Goal: Information Seeking & Learning: Compare options

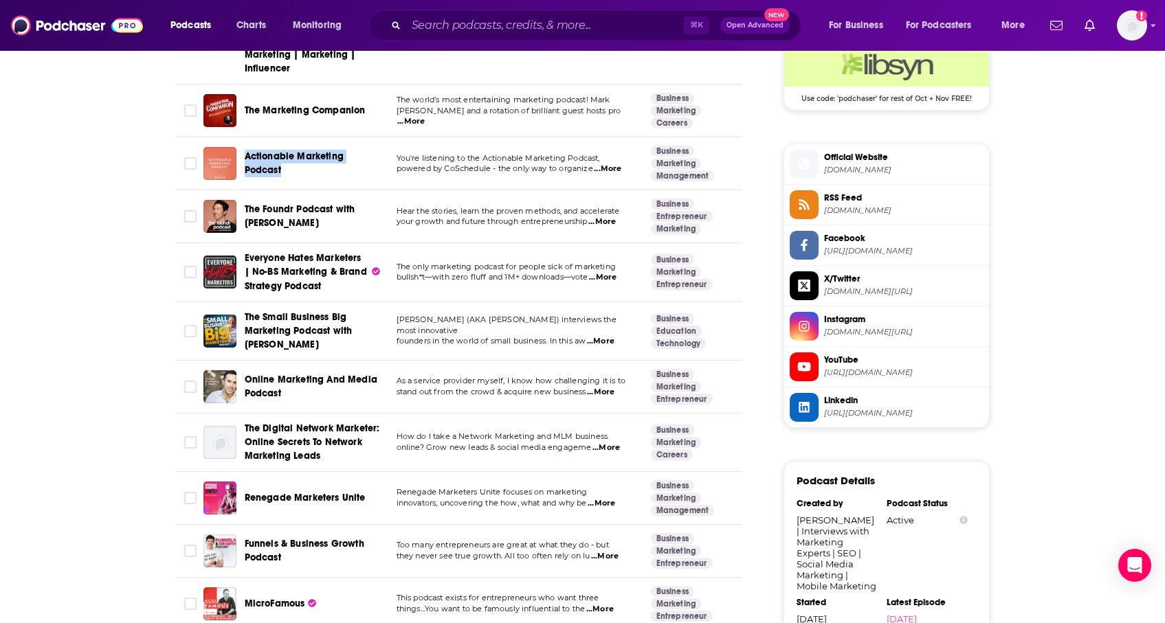
scroll to position [1186, 0]
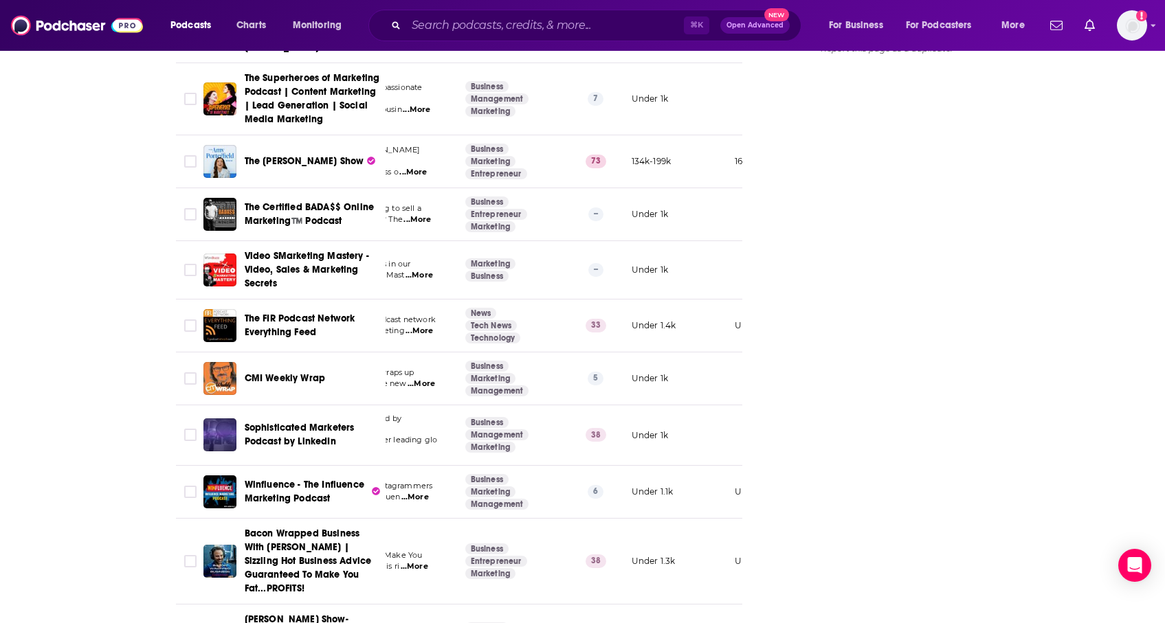
scroll to position [2067, 0]
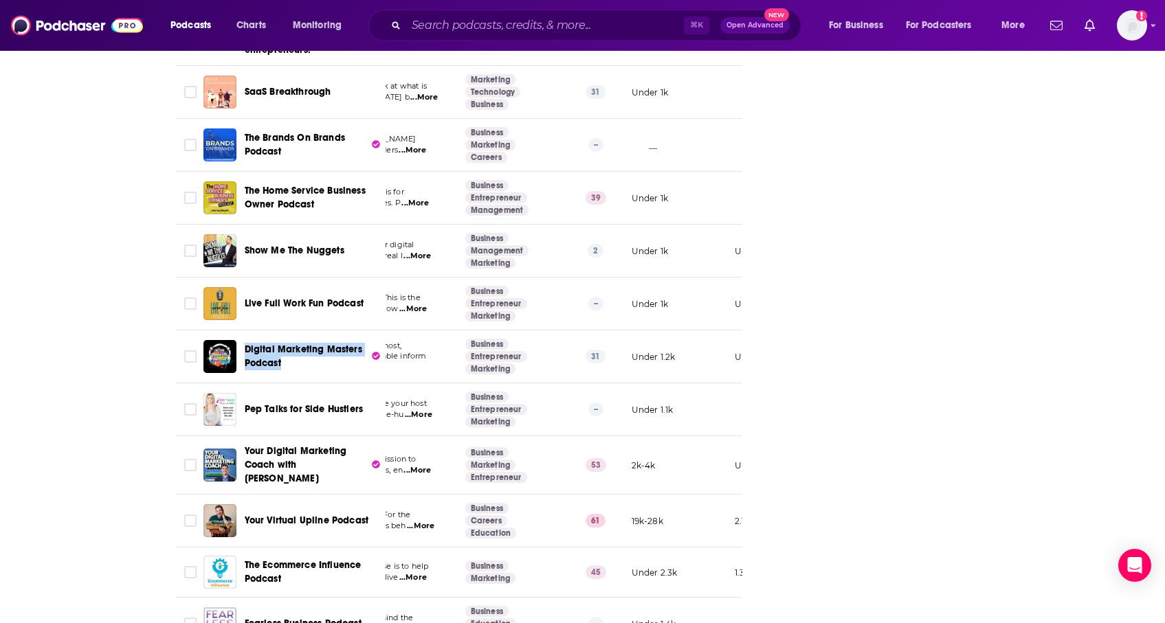
scroll to position [3534, 0]
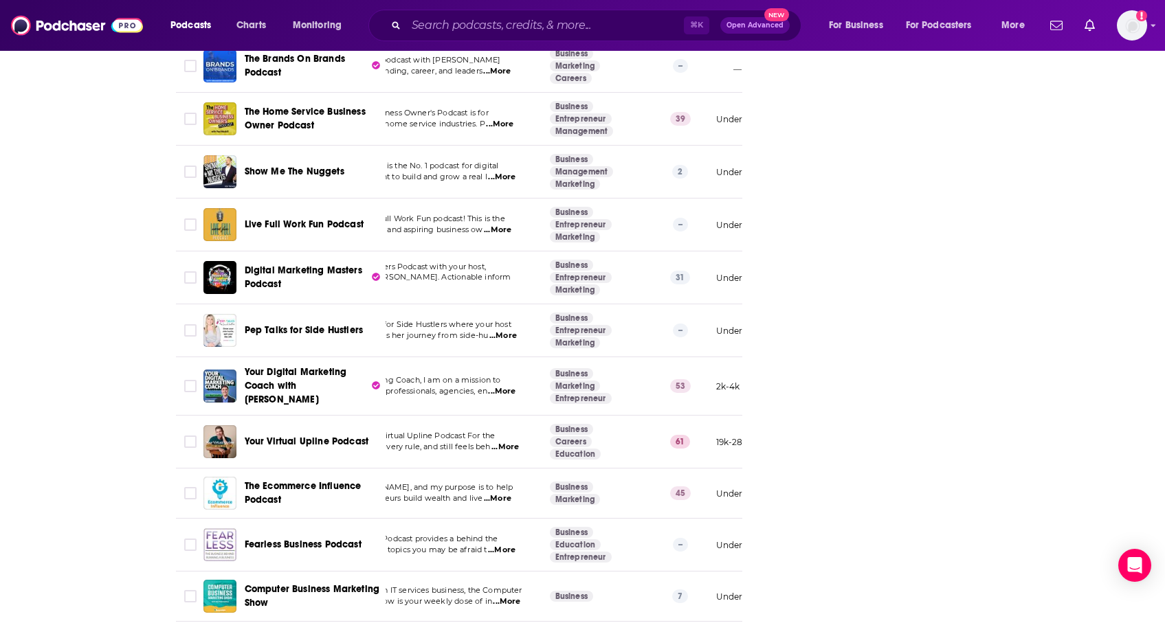
scroll to position [0, 0]
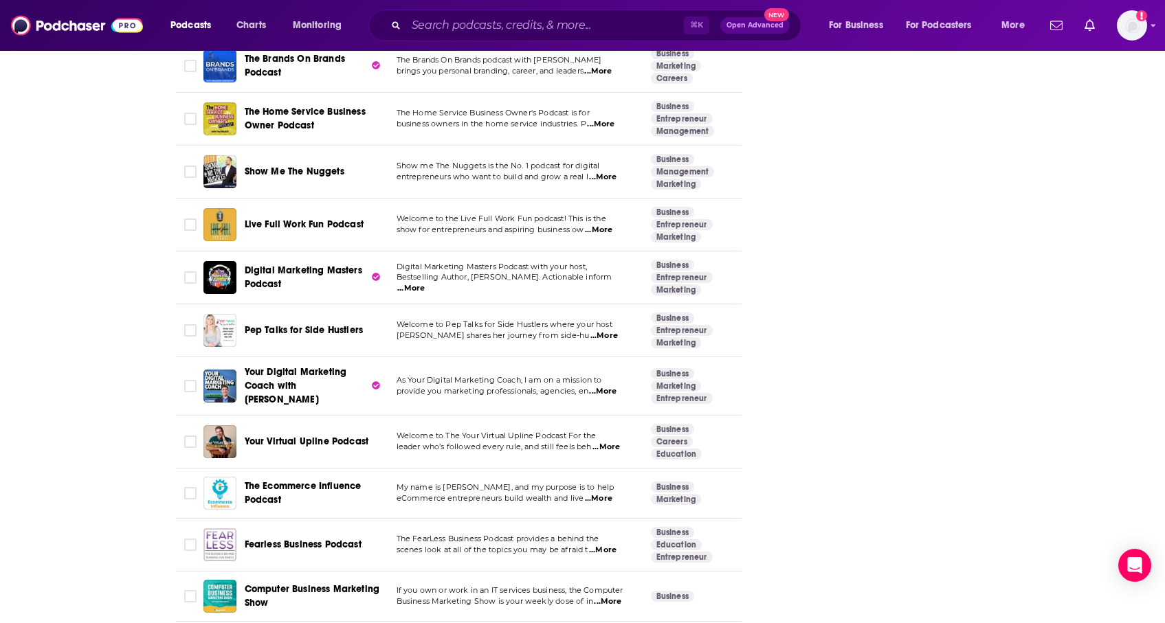
click at [613, 442] on span "...More" at bounding box center [605, 447] width 27 height 11
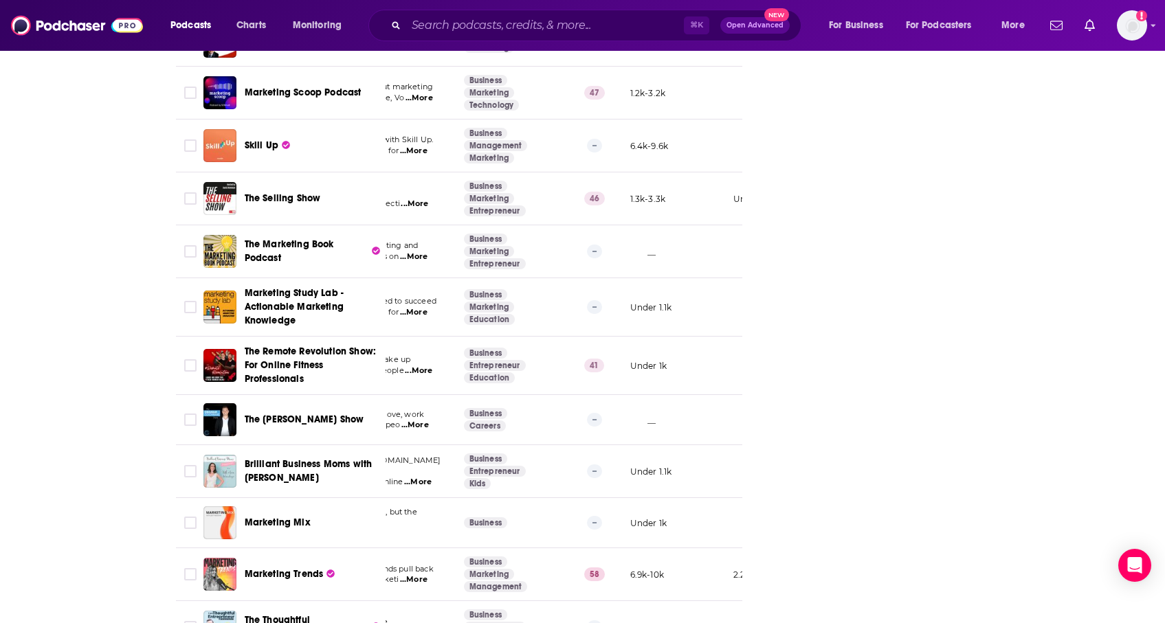
scroll to position [4272, 0]
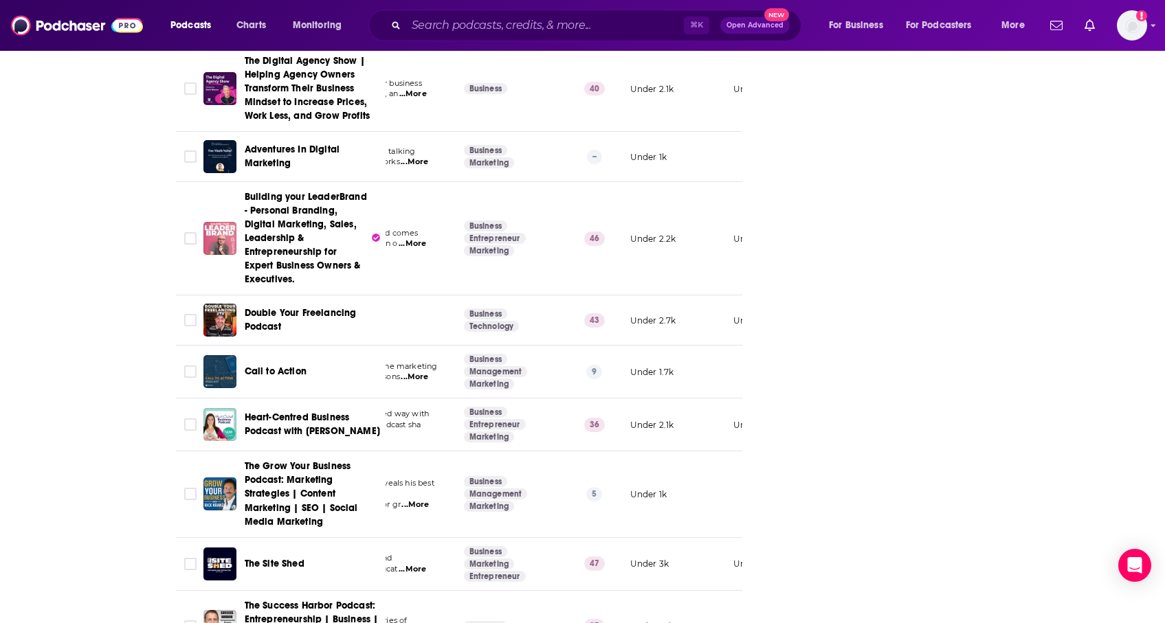
scroll to position [4945, 0]
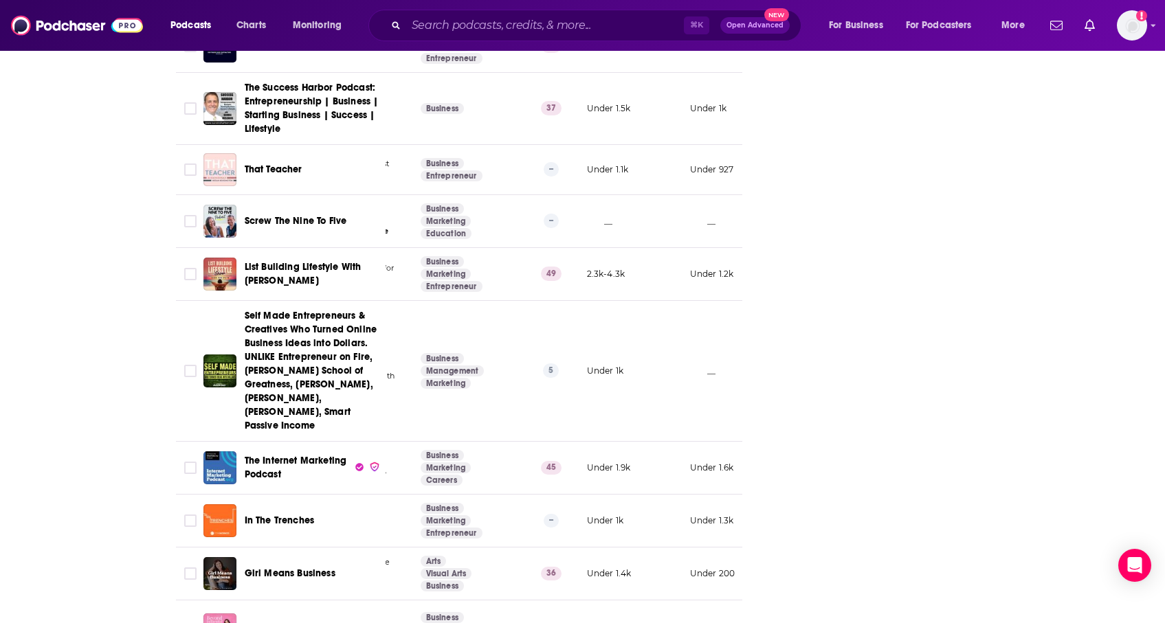
scroll to position [0, 233]
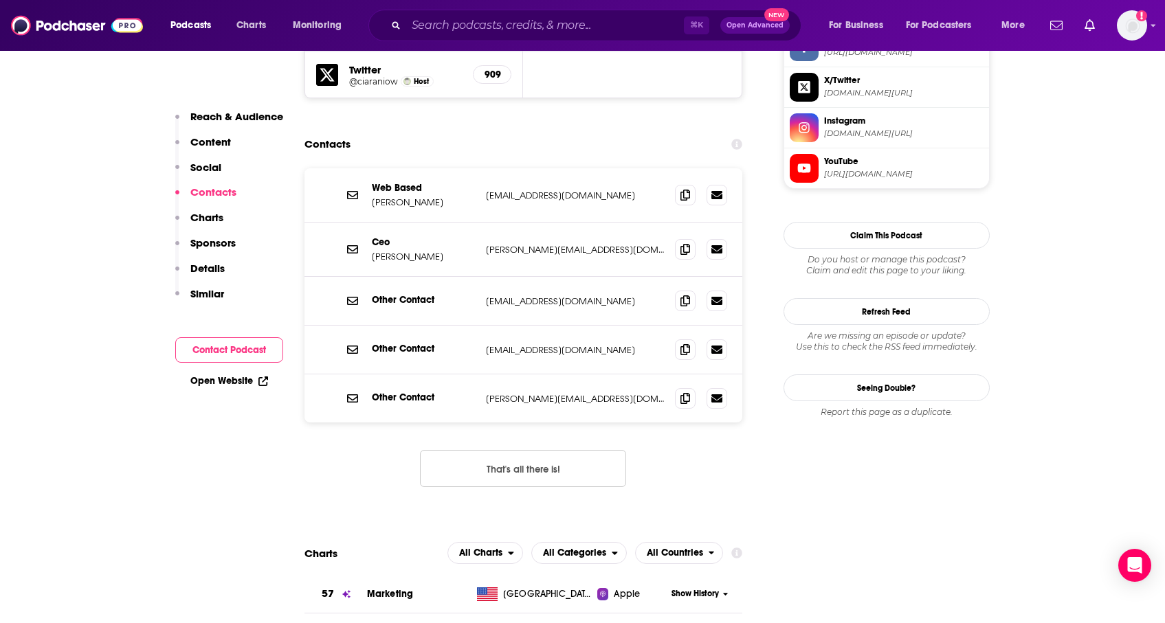
scroll to position [1354, 0]
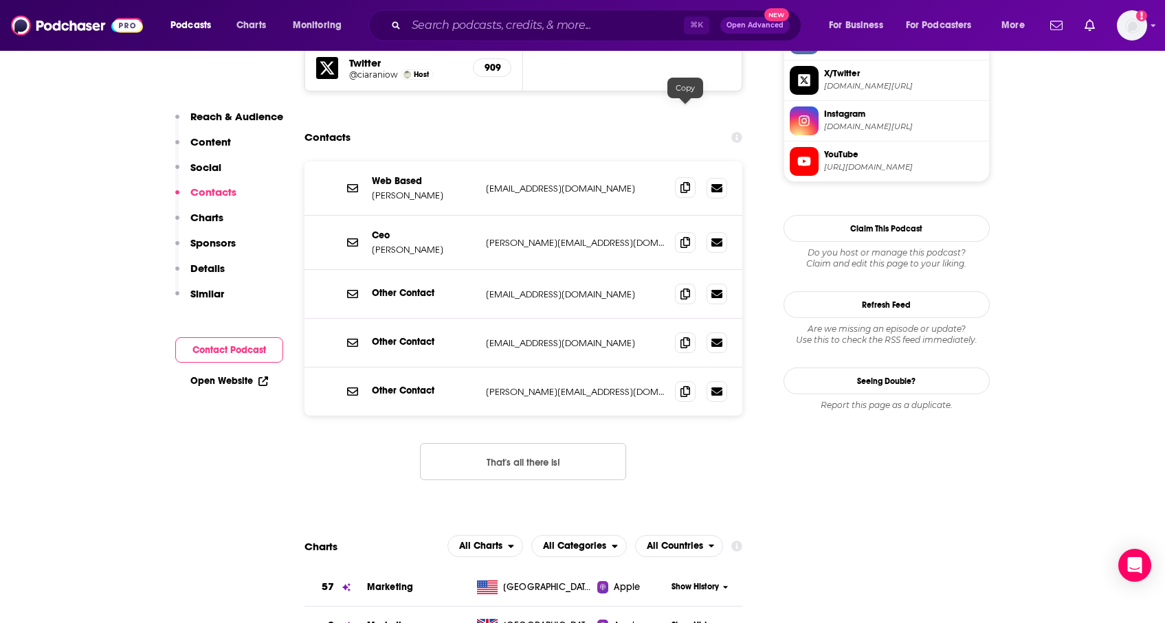
click at [685, 182] on icon at bounding box center [685, 187] width 10 height 11
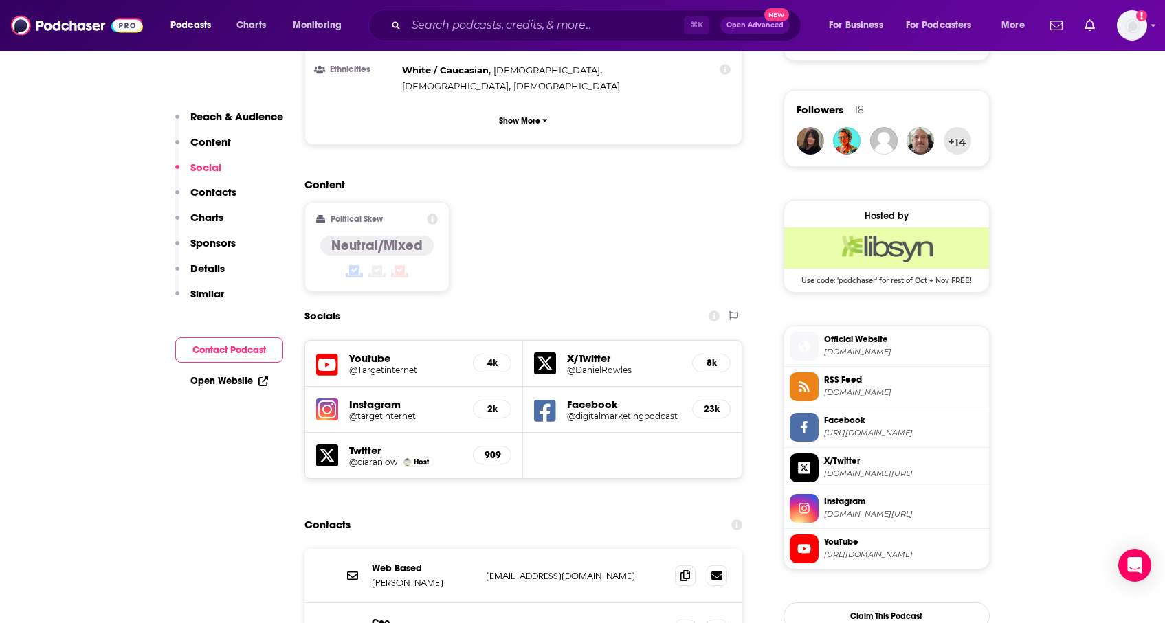
scroll to position [977, 0]
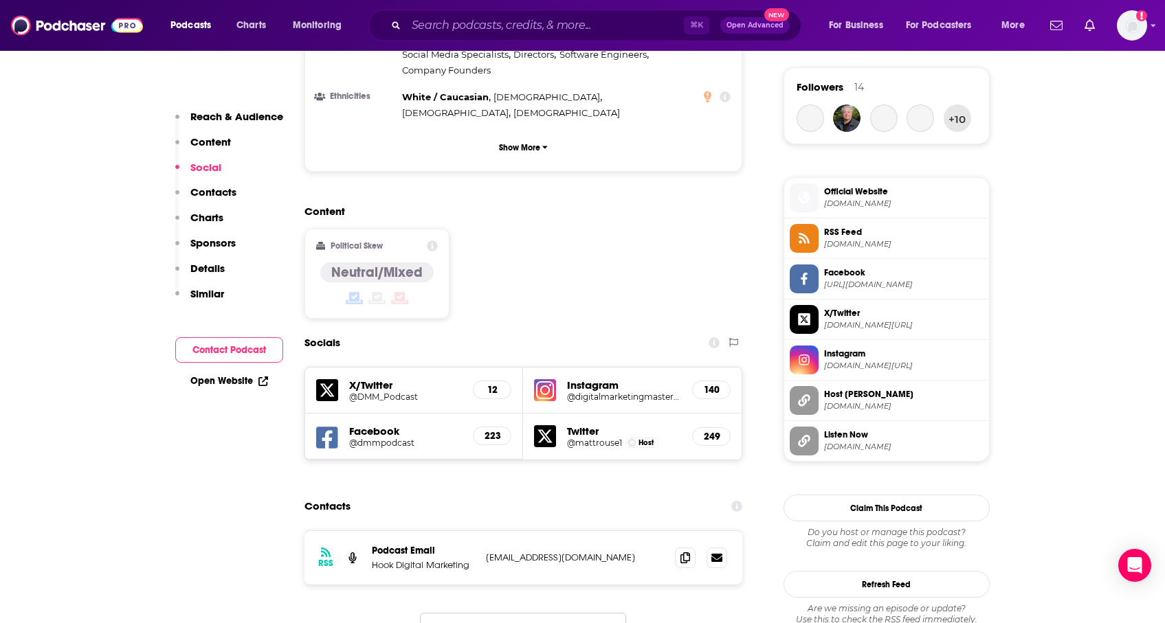
scroll to position [1010, 0]
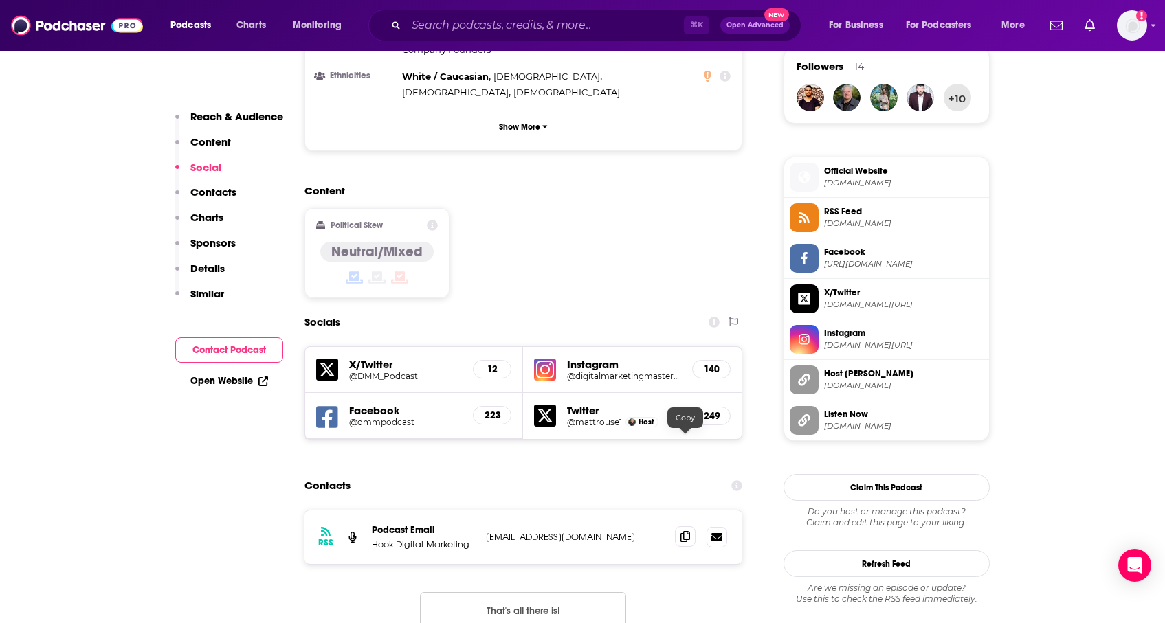
click at [680, 526] on span at bounding box center [685, 536] width 21 height 21
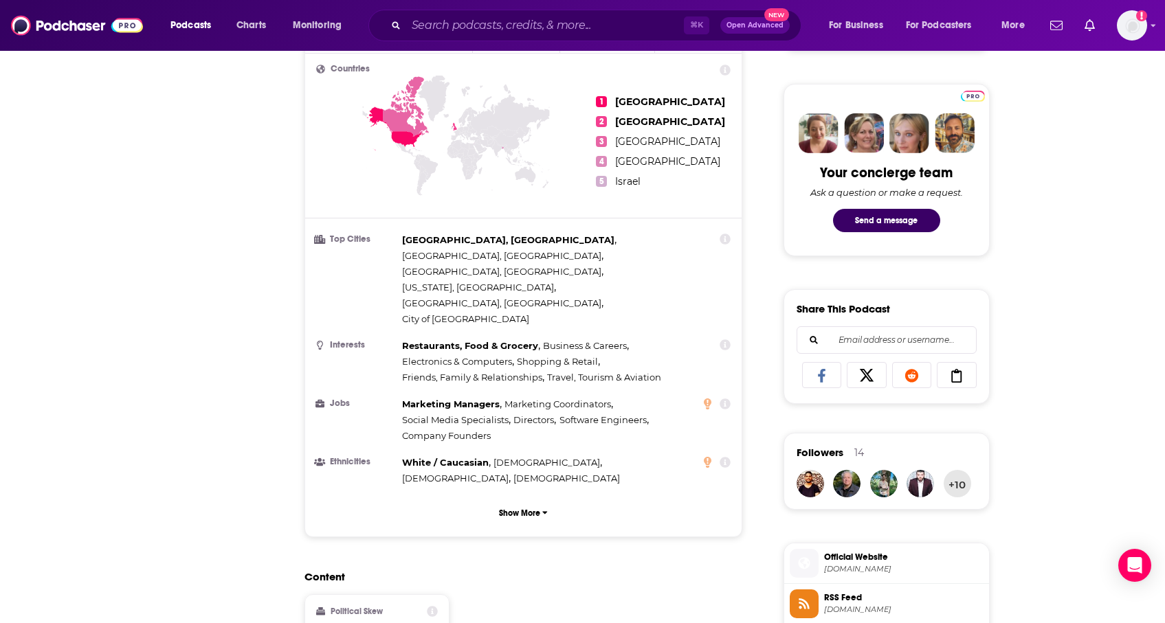
scroll to position [0, 0]
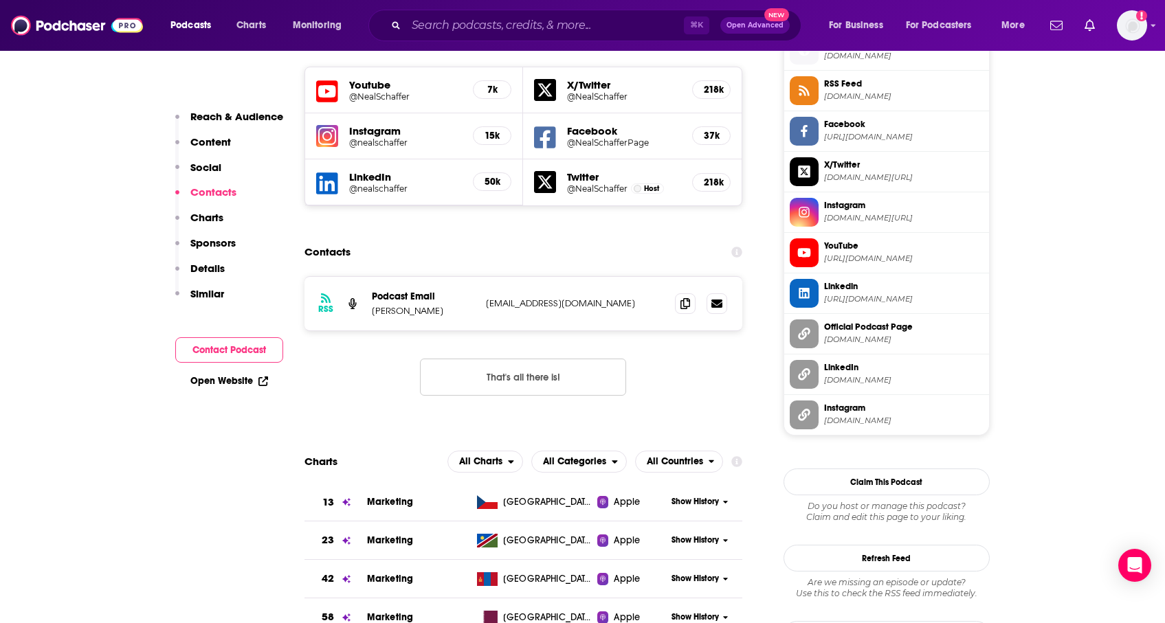
scroll to position [1261, 0]
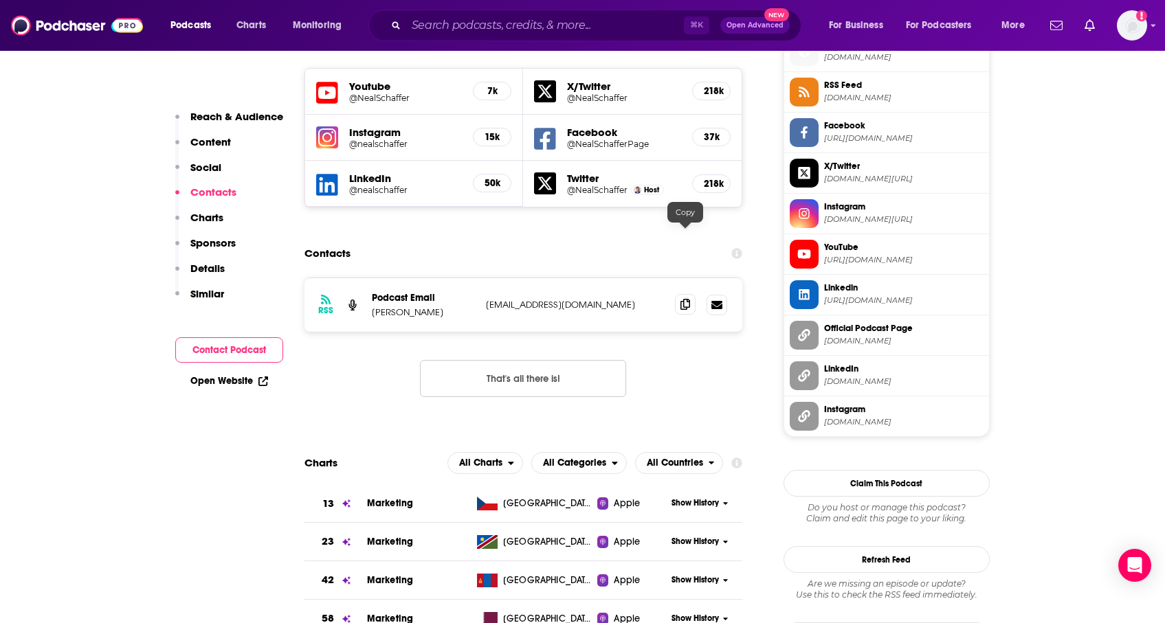
click at [685, 299] on icon at bounding box center [685, 304] width 10 height 11
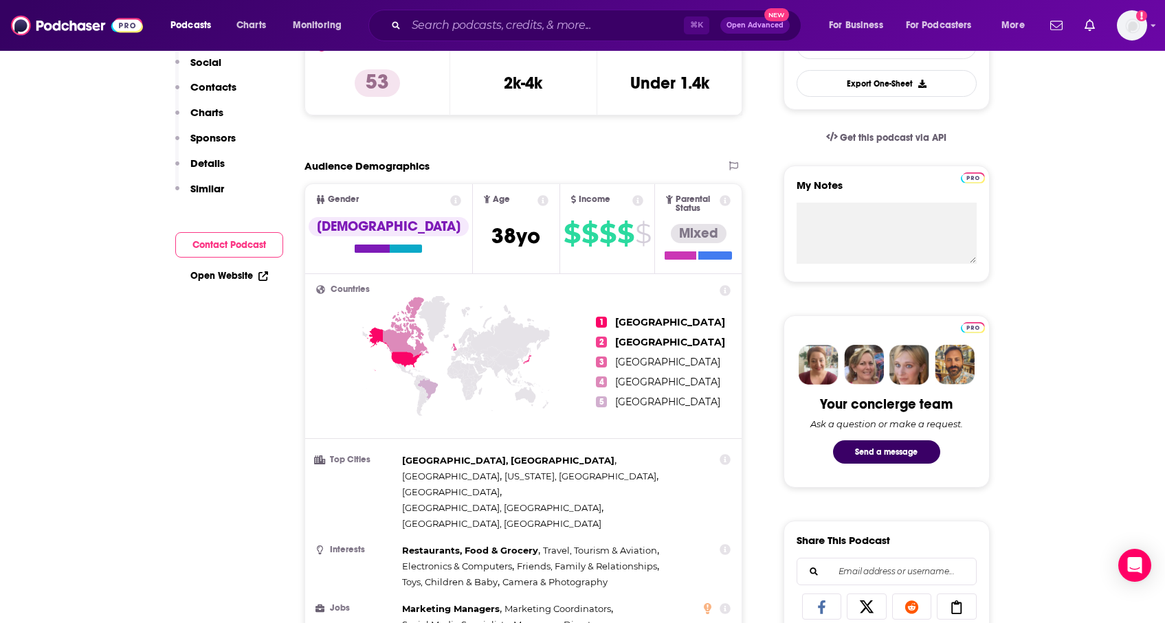
scroll to position [0, 0]
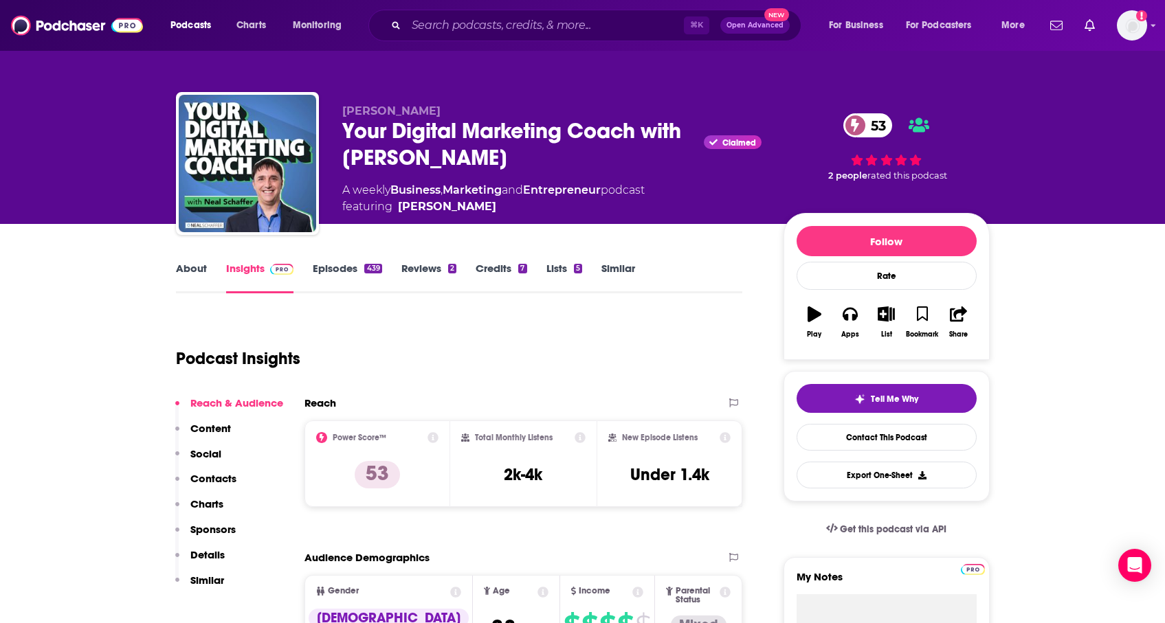
click at [337, 270] on link "Episodes 439" at bounding box center [347, 278] width 69 height 32
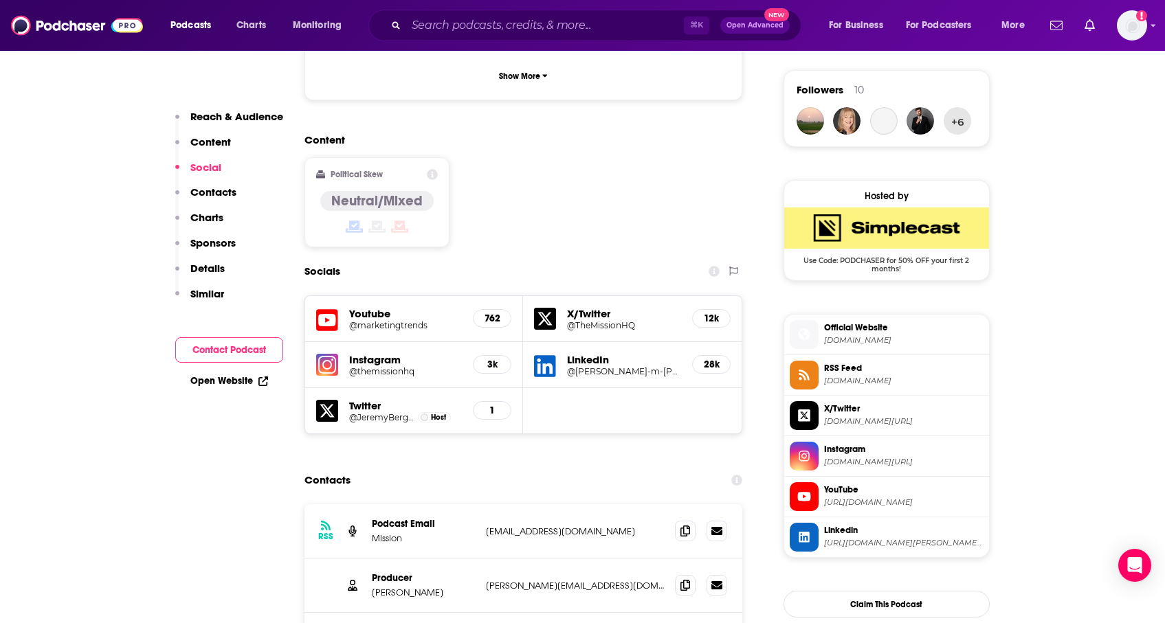
scroll to position [1007, 0]
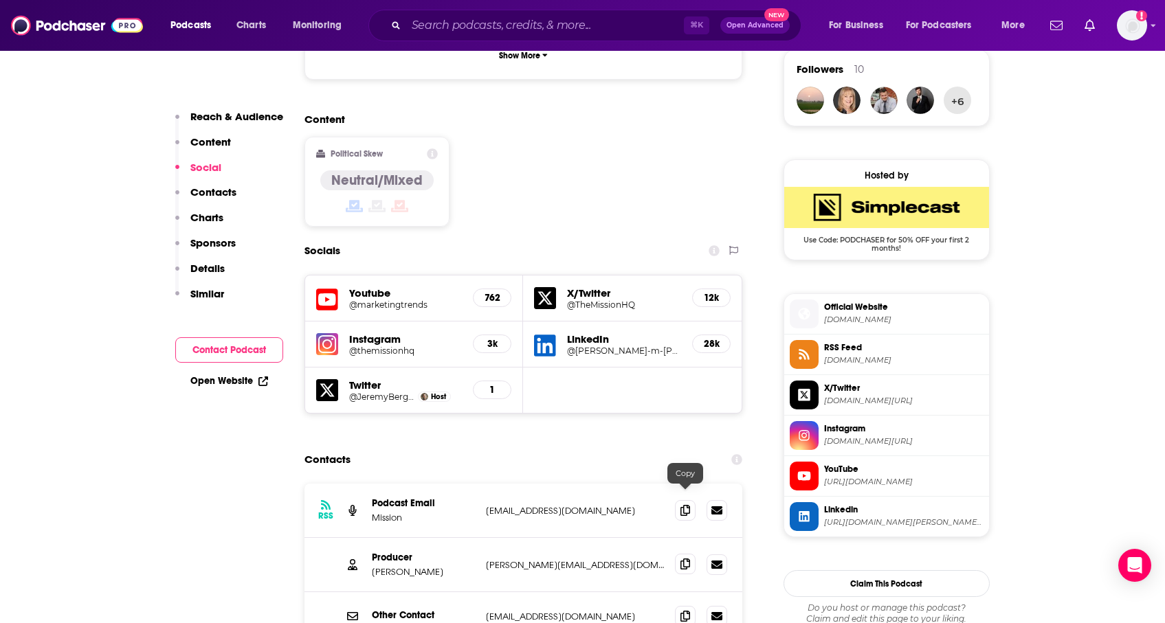
click at [684, 559] on icon at bounding box center [685, 564] width 10 height 11
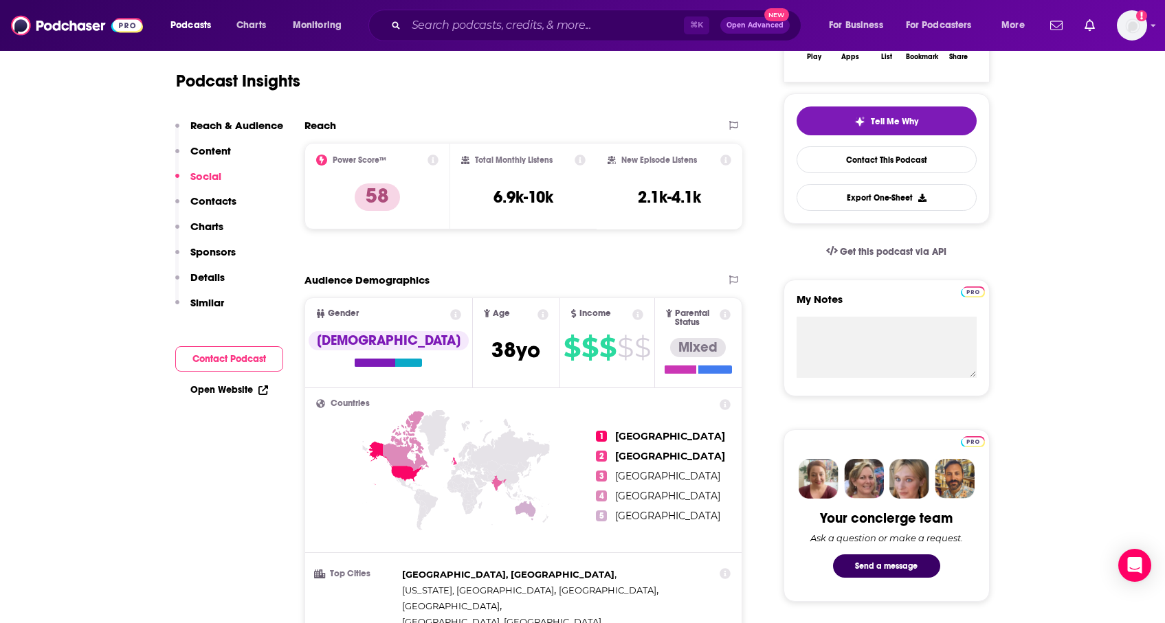
scroll to position [0, 0]
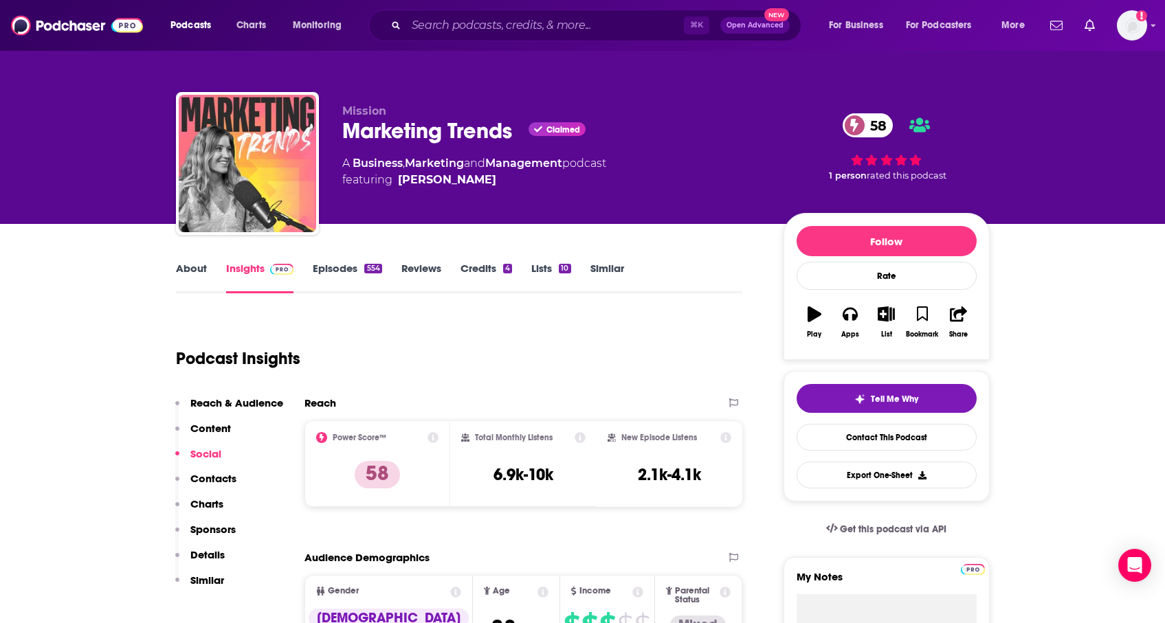
click at [357, 271] on link "Episodes 554" at bounding box center [347, 278] width 69 height 32
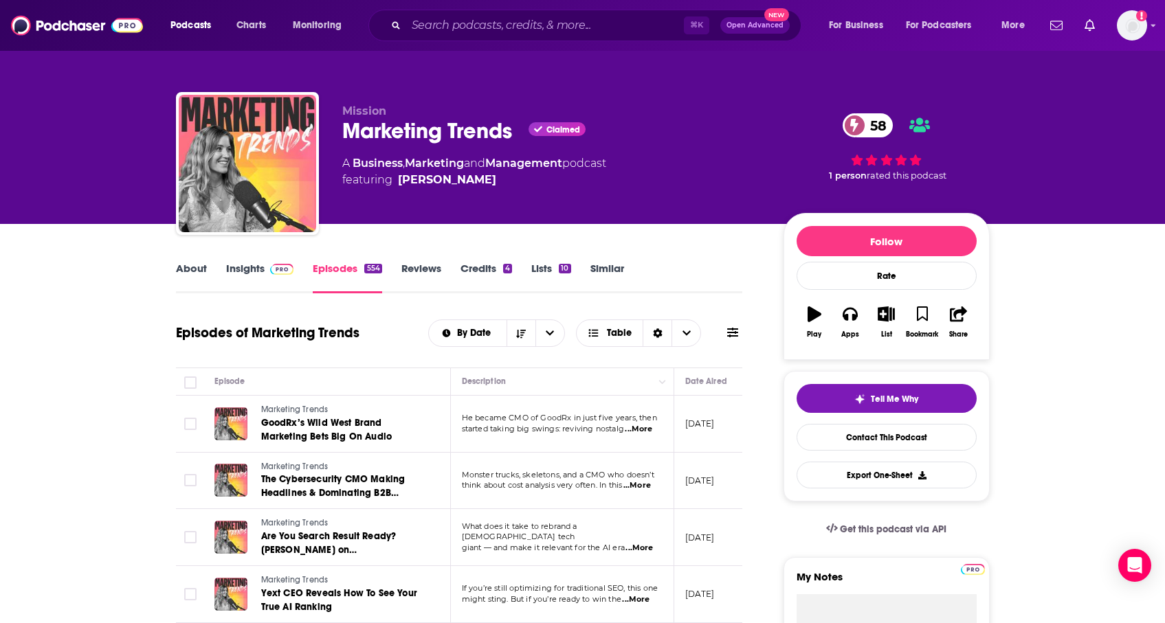
click at [406, 134] on div "Marketing Trends Claimed 58" at bounding box center [551, 131] width 419 height 27
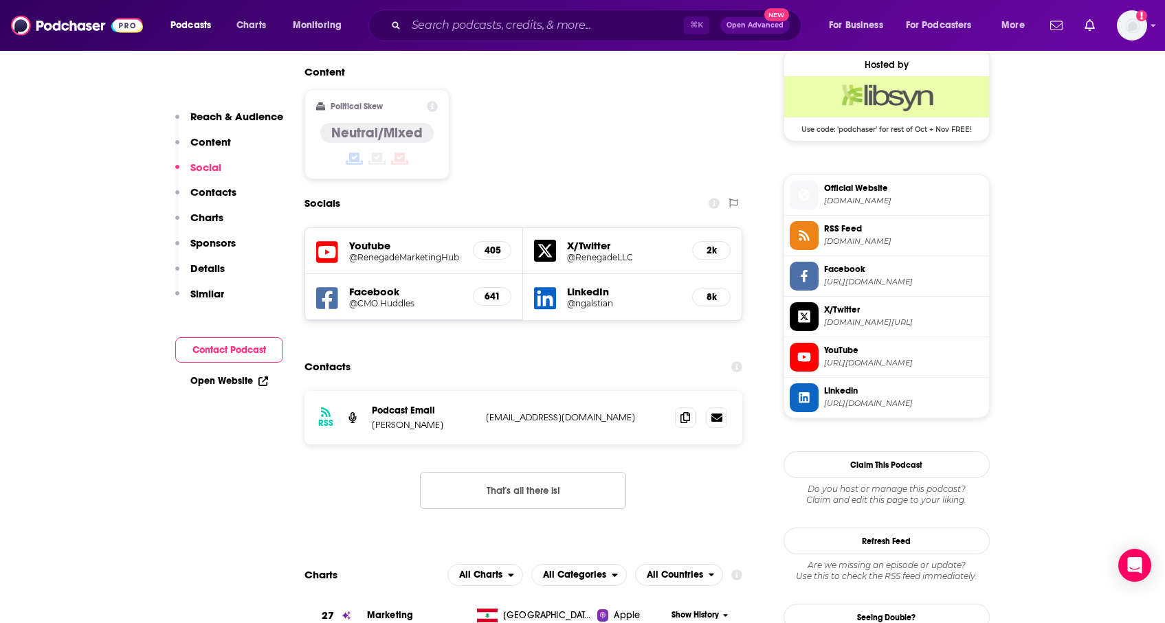
scroll to position [1126, 0]
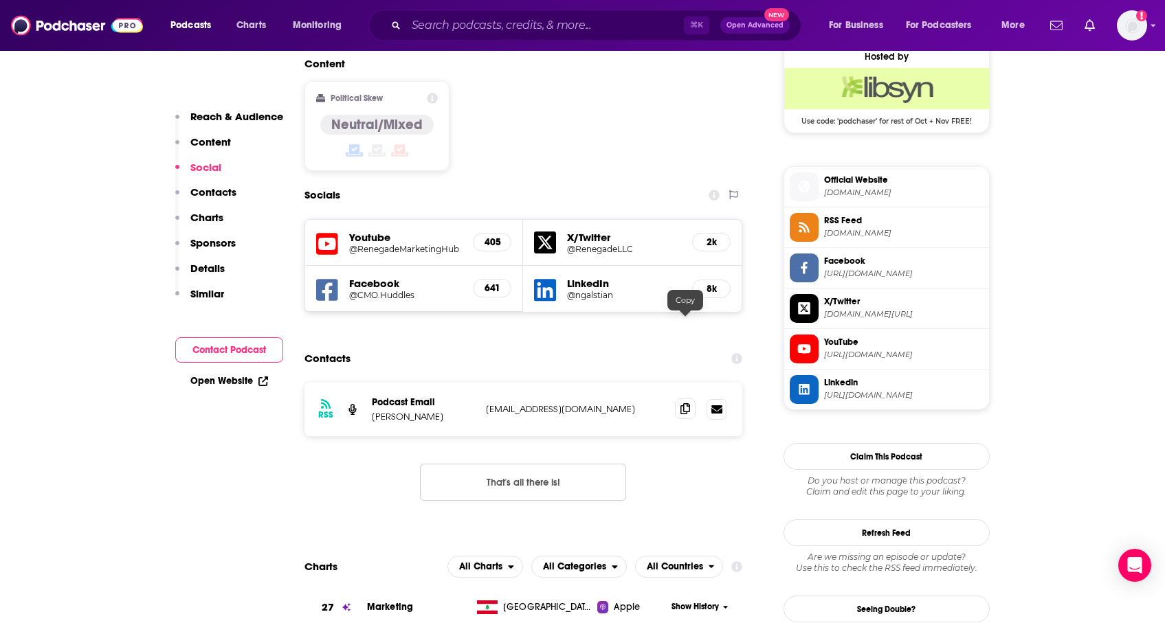
click at [690, 399] on span at bounding box center [685, 409] width 21 height 21
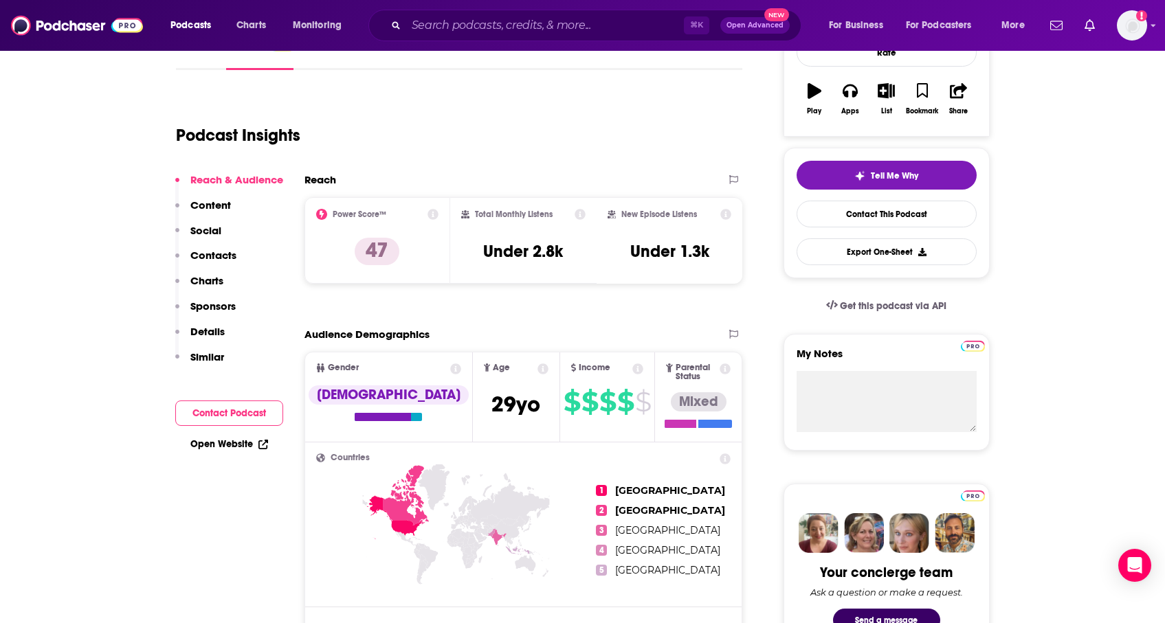
scroll to position [0, 0]
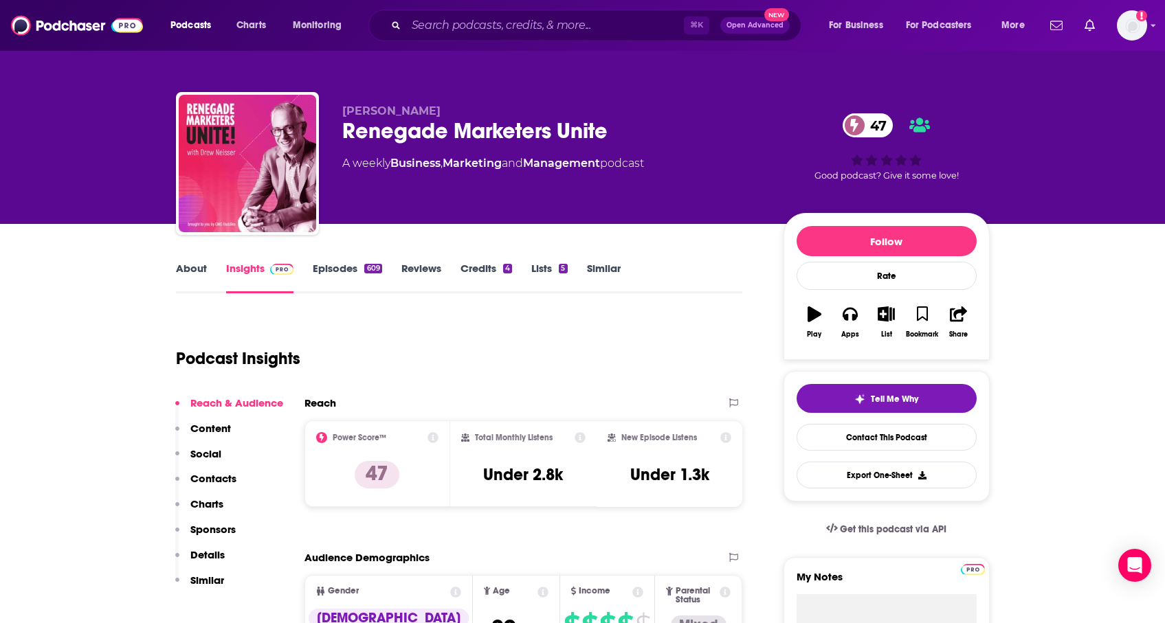
click at [197, 271] on link "About" at bounding box center [191, 278] width 31 height 32
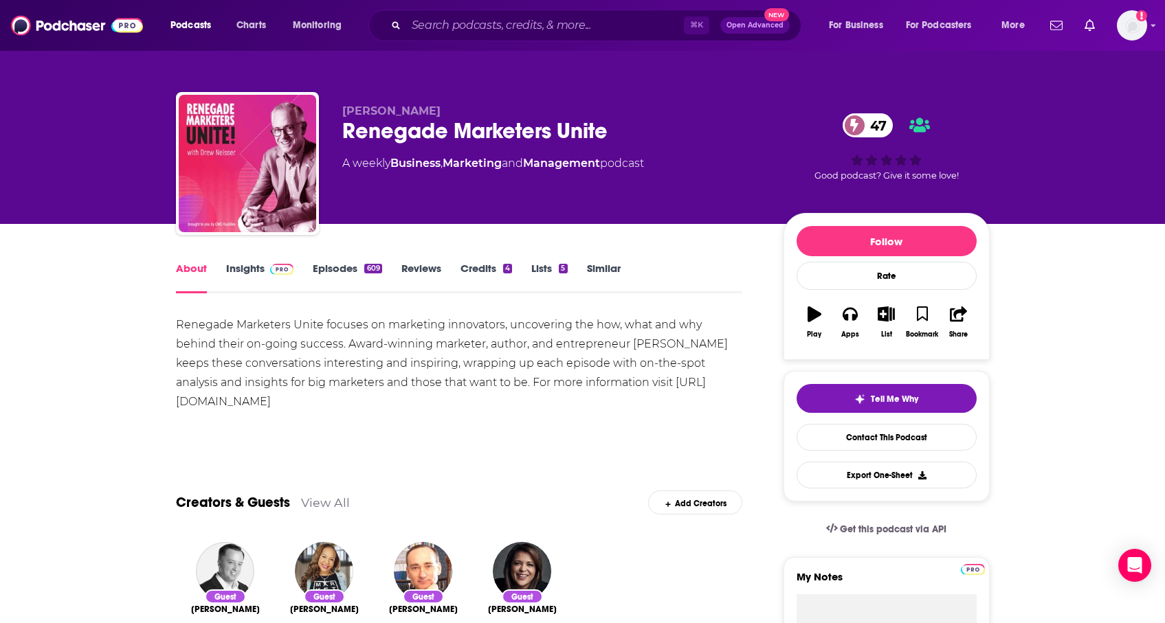
click at [611, 266] on link "Similar" at bounding box center [604, 278] width 34 height 32
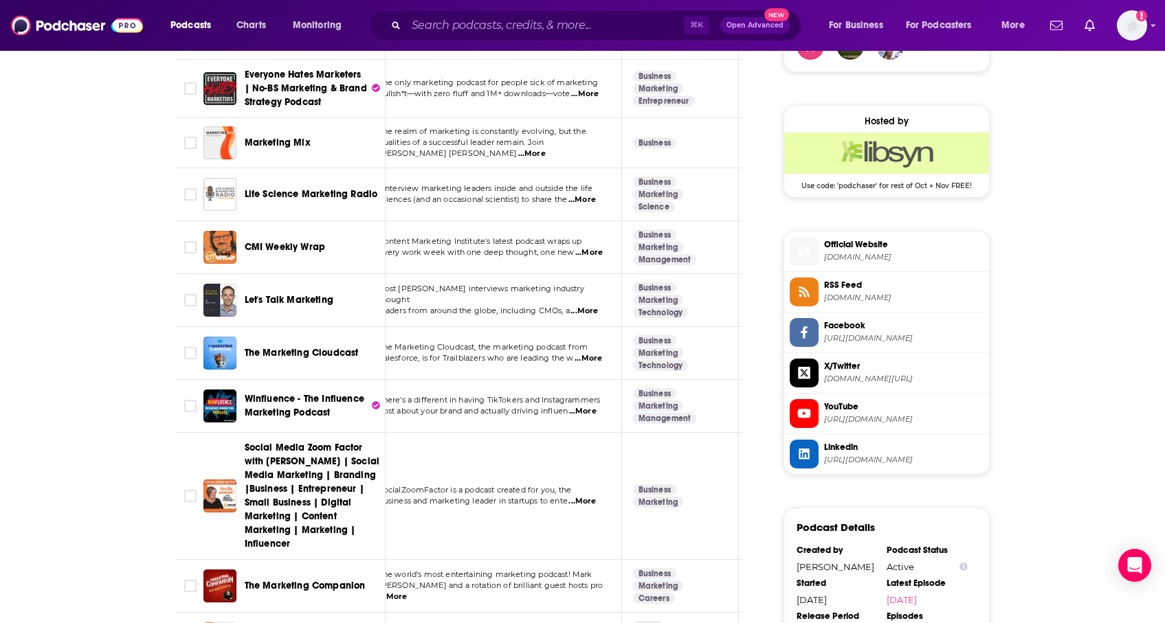
scroll to position [0, 11]
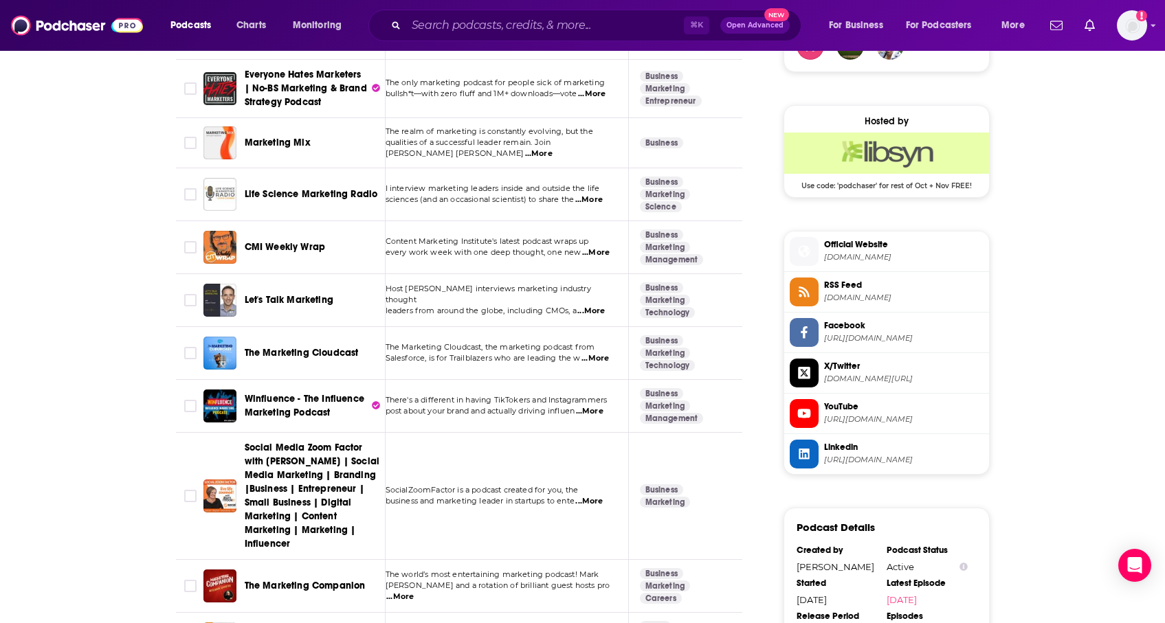
click at [603, 406] on span "...More" at bounding box center [589, 411] width 27 height 11
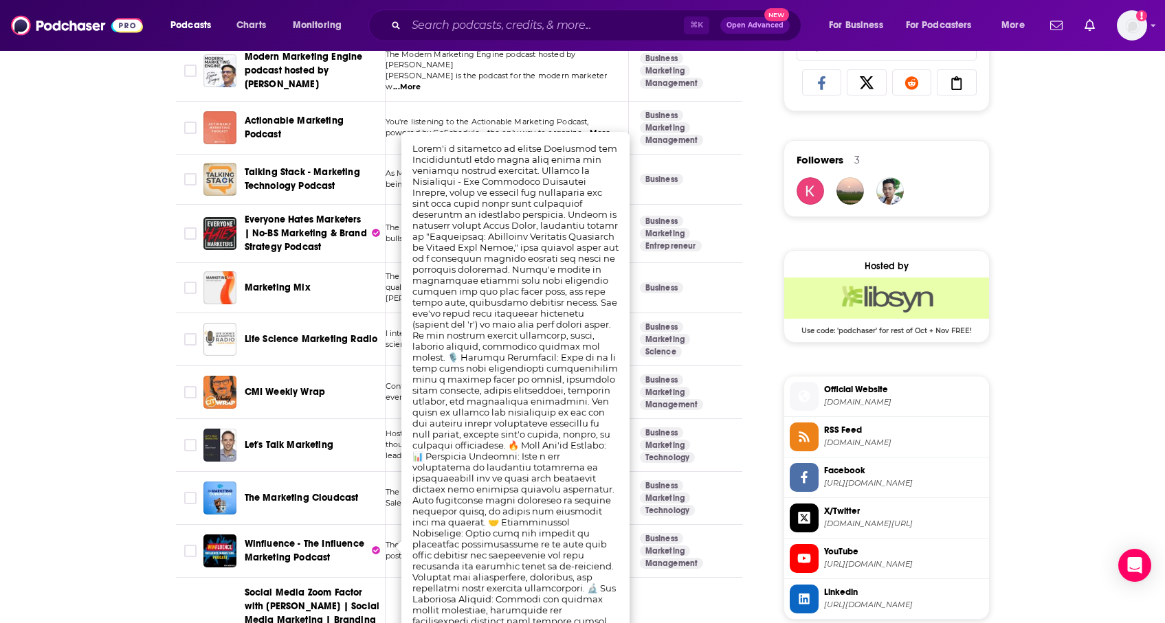
scroll to position [909, 0]
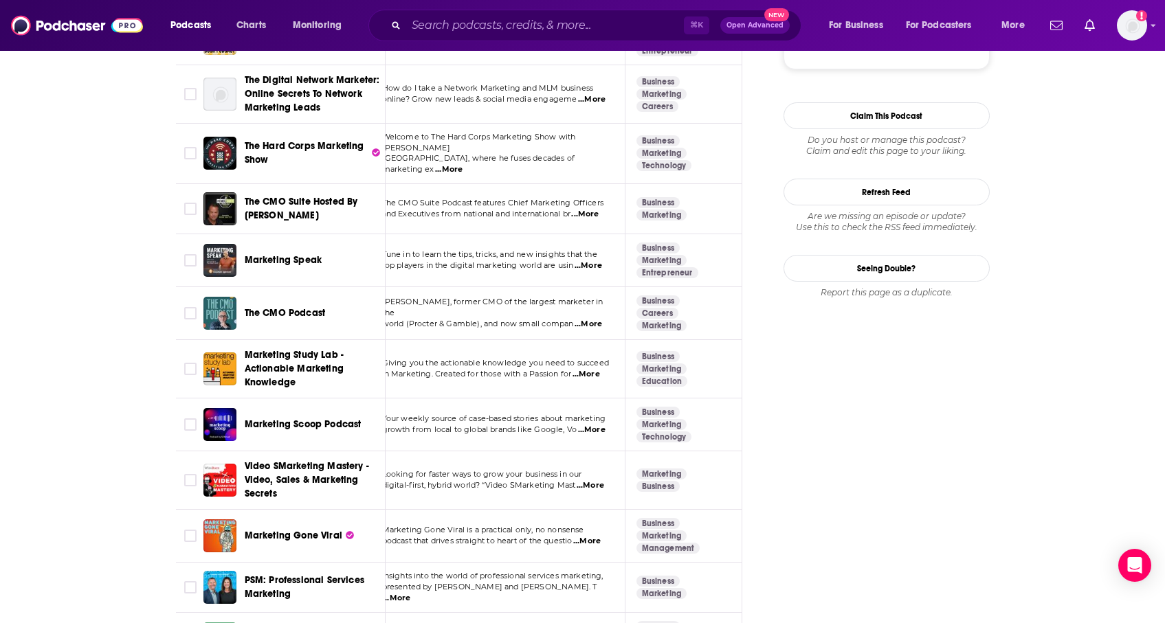
scroll to position [1716, 0]
click at [590, 318] on span "...More" at bounding box center [588, 323] width 27 height 11
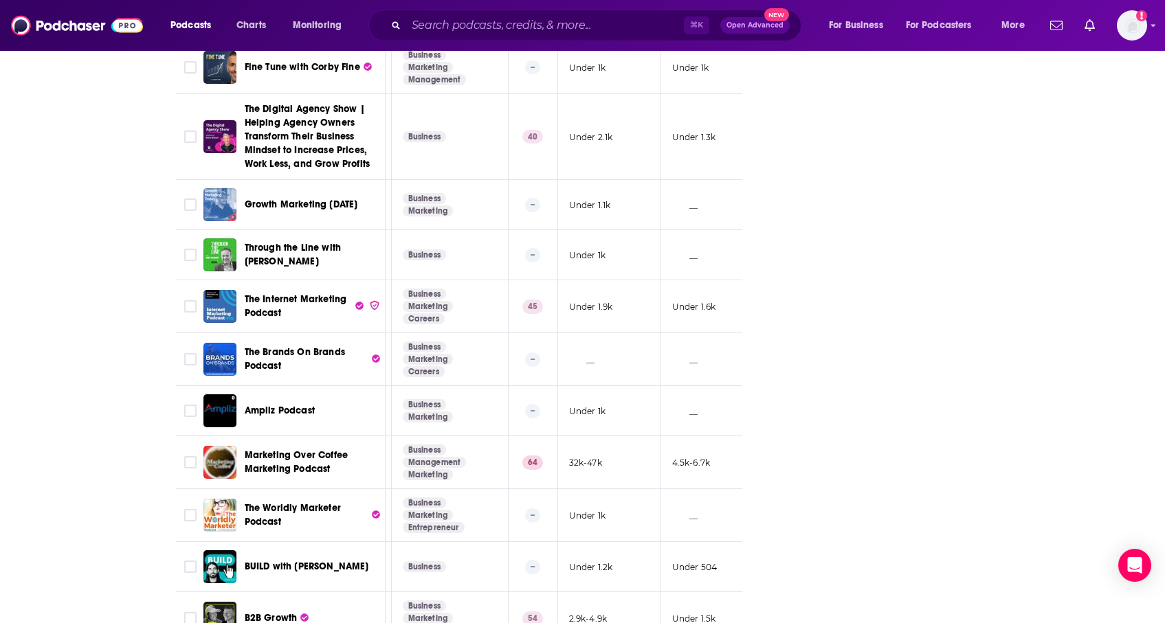
scroll to position [4045, 0]
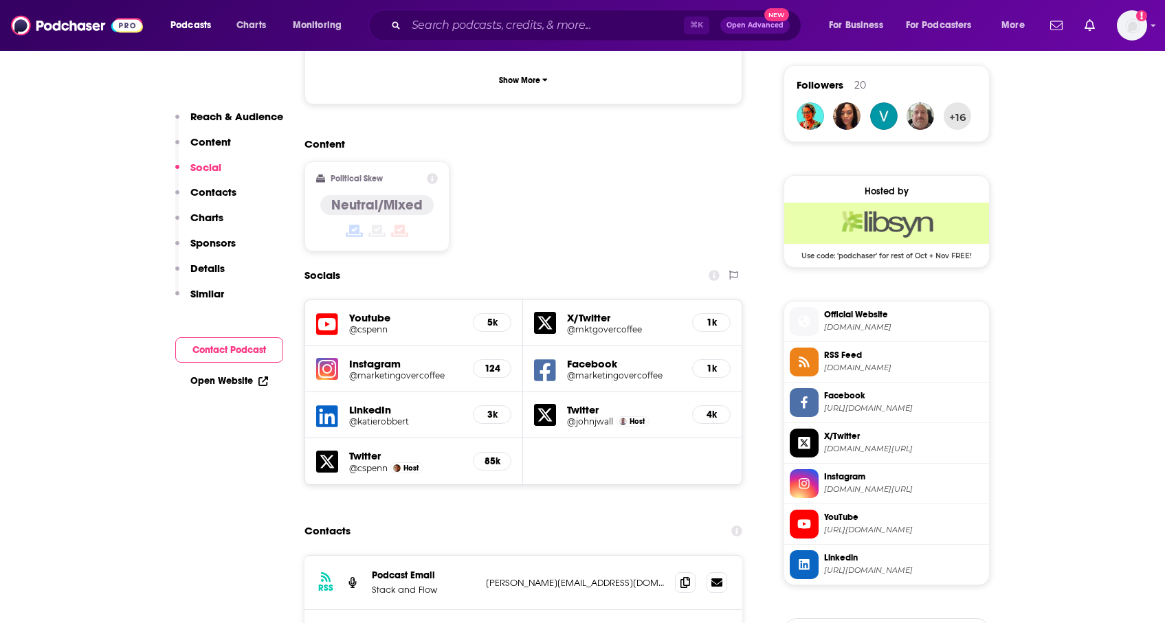
scroll to position [992, 0]
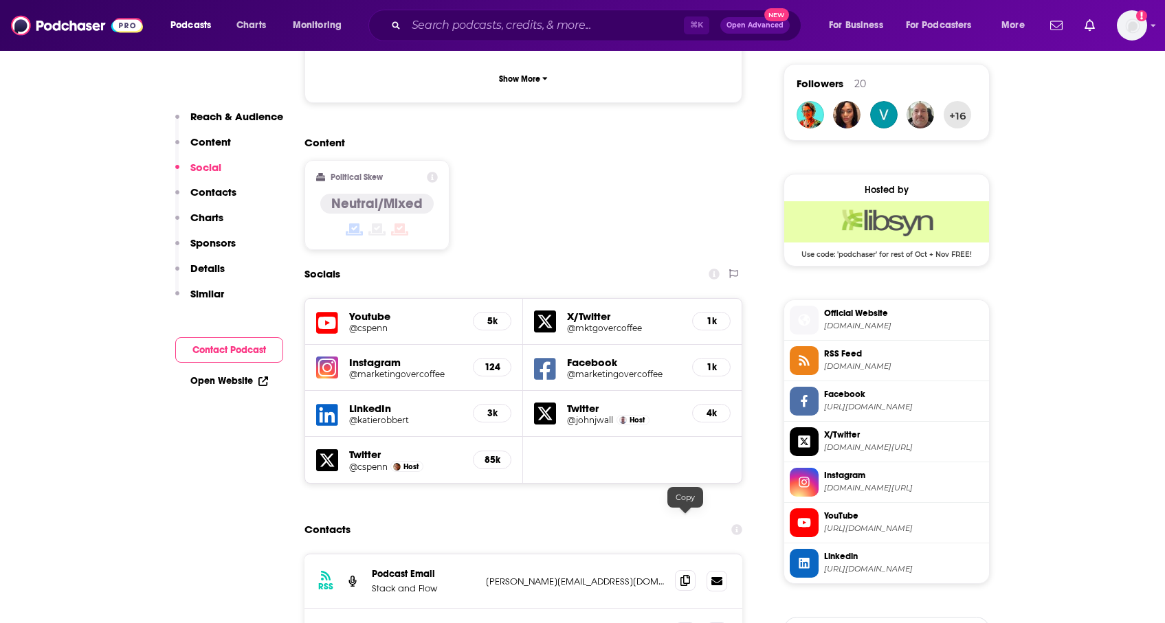
click at [689, 575] on icon at bounding box center [685, 580] width 10 height 11
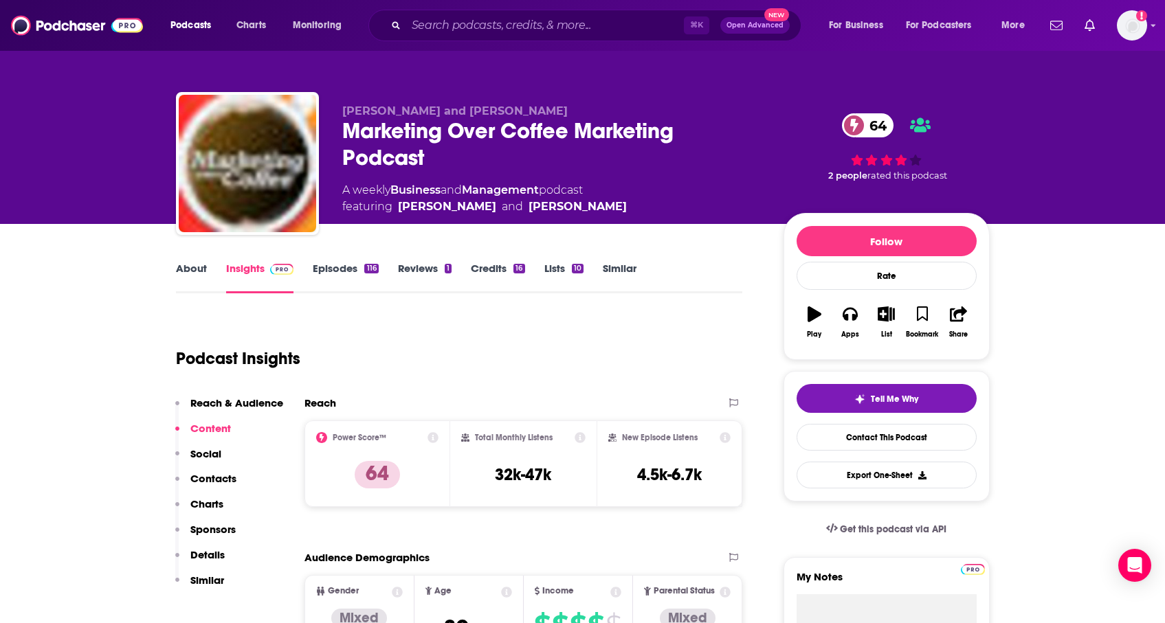
click at [632, 274] on link "Similar" at bounding box center [620, 278] width 34 height 32
